Goal: Information Seeking & Learning: Learn about a topic

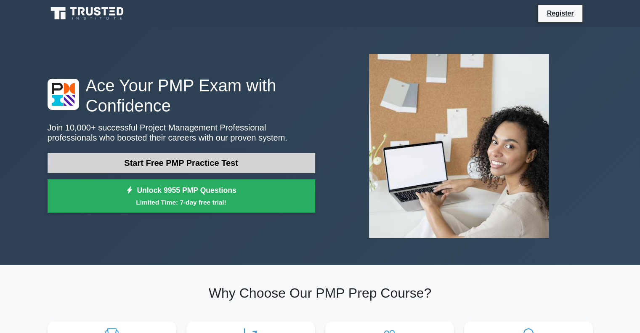
click at [211, 170] on link "Start Free PMP Practice Test" at bounding box center [182, 163] width 268 height 20
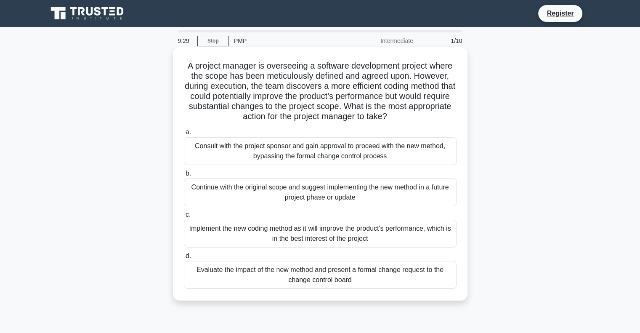
click at [376, 277] on div "Evaluate the impact of the new method and present a formal change request to th…" at bounding box center [320, 275] width 273 height 28
click at [184, 259] on input "d. Evaluate the impact of the new method and present a formal change request to…" at bounding box center [184, 255] width 0 height 5
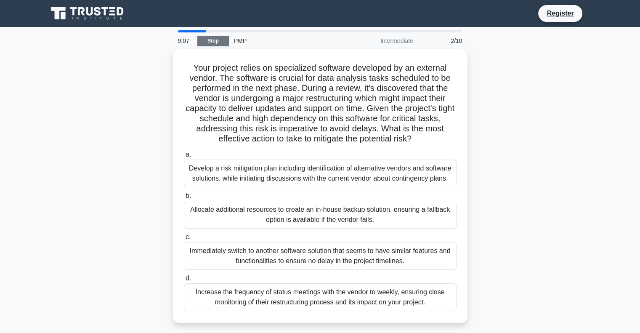
click at [210, 40] on link "Stop" at bounding box center [213, 41] width 32 height 11
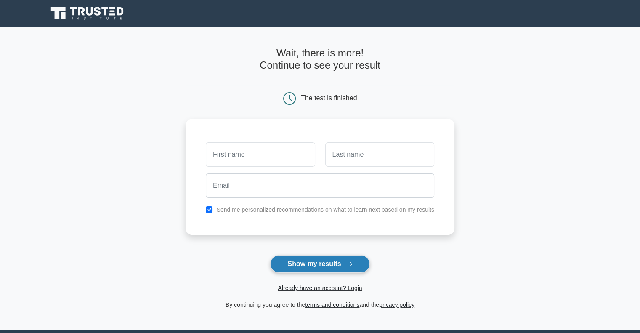
click at [334, 262] on button "Show my results" at bounding box center [319, 264] width 99 height 18
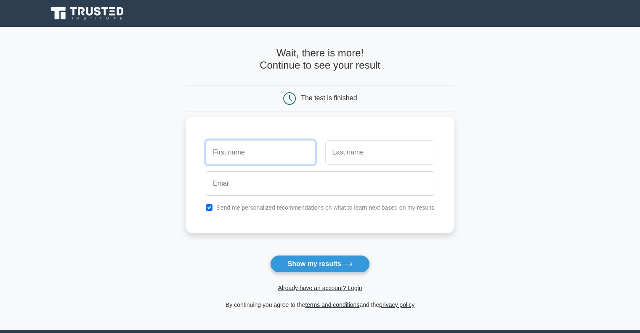
click at [260, 152] on input "text" at bounding box center [260, 152] width 109 height 24
type input "n"
type input "anand"
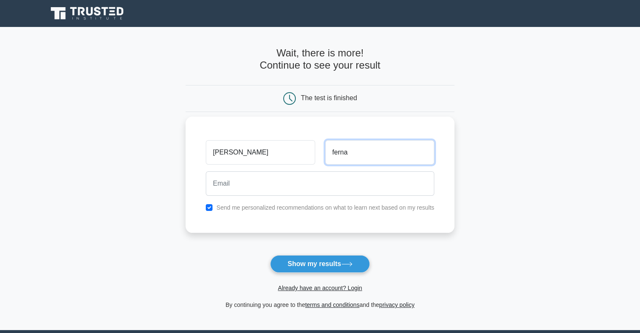
type input "ferna"
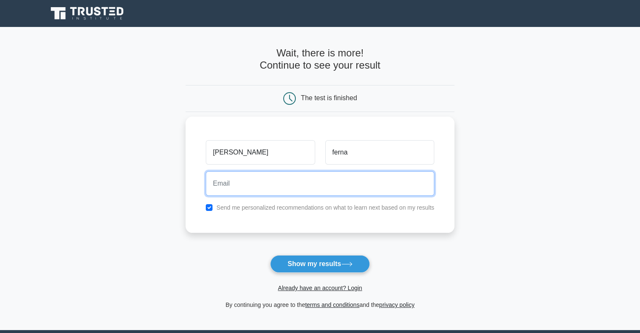
click at [234, 187] on input "email" at bounding box center [320, 183] width 229 height 24
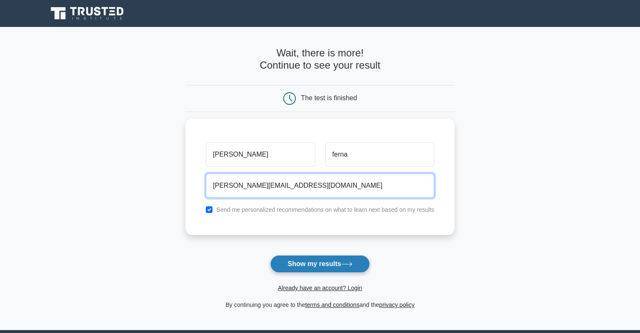
type input "fernandes.anand@gmail.com"
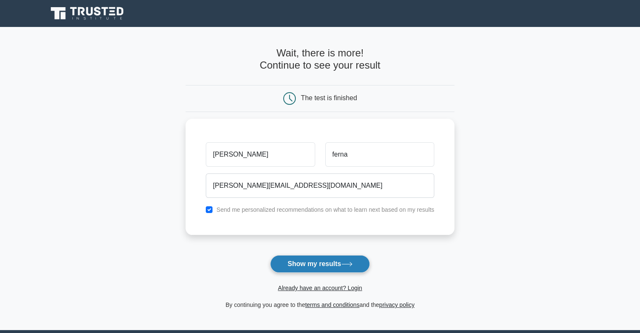
click at [302, 262] on button "Show my results" at bounding box center [319, 264] width 99 height 18
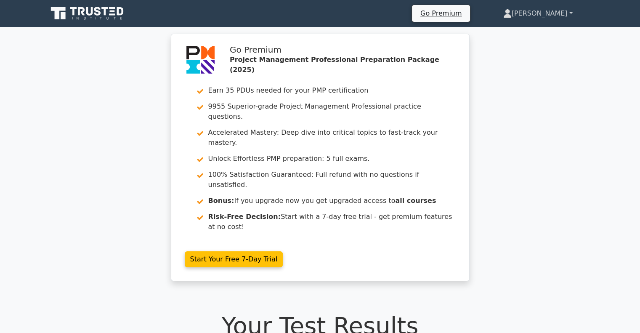
click at [562, 12] on link "Anand" at bounding box center [538, 13] width 110 height 17
